Goal: Ask a question

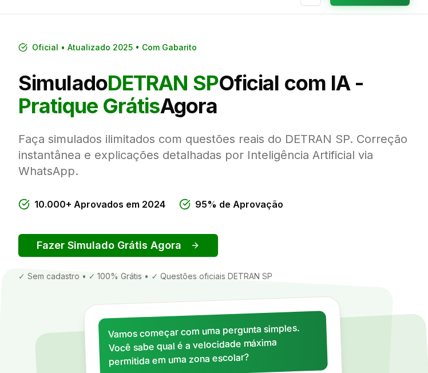
scroll to position [46, 0]
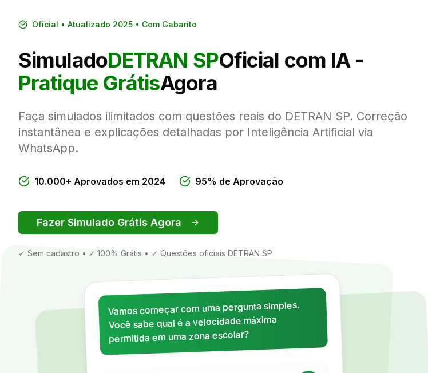
click at [143, 229] on button "Fazer Simulado Grátis Agora" at bounding box center [118, 222] width 200 height 23
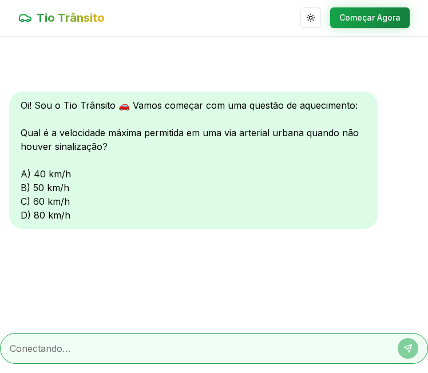
scroll to position [1, 0]
click at [25, 213] on div "Oi! Sou o Tio Trânsito 🚗 Vamos começar com uma questão de aquecimento: Qual é a…" at bounding box center [193, 159] width 368 height 137
click at [141, 343] on textarea at bounding box center [198, 348] width 376 height 14
type textarea "d"
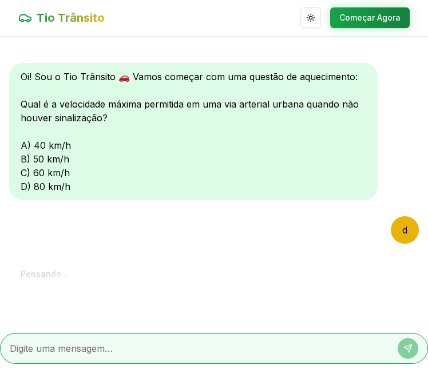
scroll to position [154, 0]
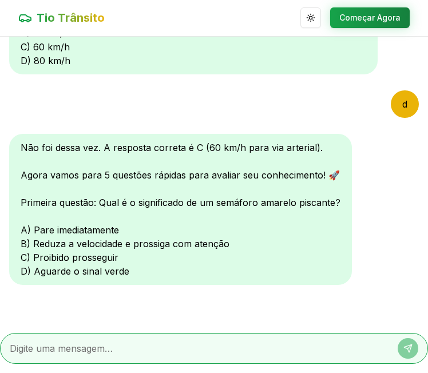
type textarea "b"
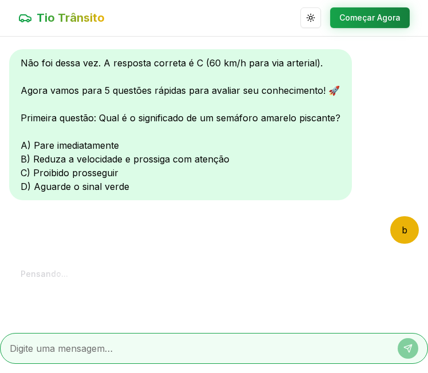
scroll to position [452, 0]
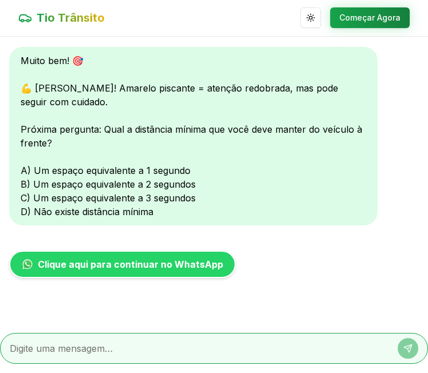
type textarea "c"
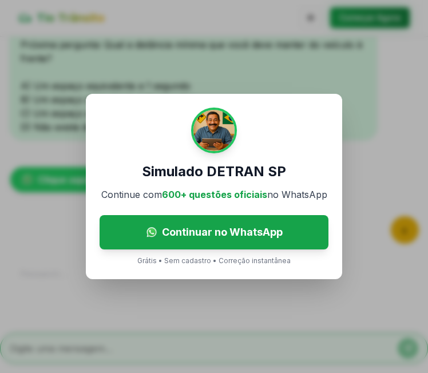
scroll to position [690, 0]
